Goal: Task Accomplishment & Management: Manage account settings

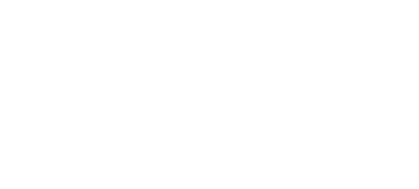
click at [289, 82] on div at bounding box center [209, 94] width 419 height 189
